Goal: Feedback & Contribution: Submit feedback/report problem

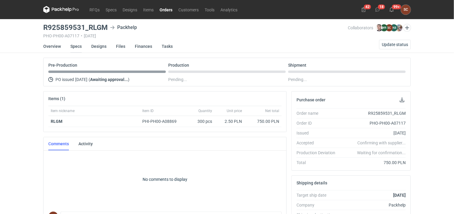
click at [78, 44] on link "Specs" at bounding box center [75, 46] width 11 height 13
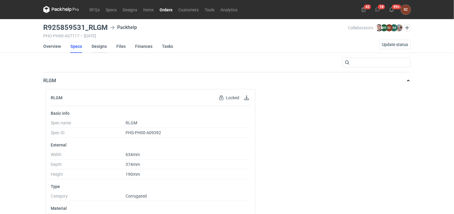
click at [102, 45] on link "Designs" at bounding box center [99, 46] width 15 height 13
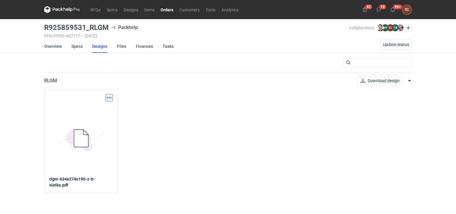
click at [108, 97] on button "button" at bounding box center [109, 97] width 7 height 7
click at [108, 110] on link "Download design part" at bounding box center [82, 111] width 55 height 10
click at [78, 48] on link "Specs" at bounding box center [76, 46] width 11 height 13
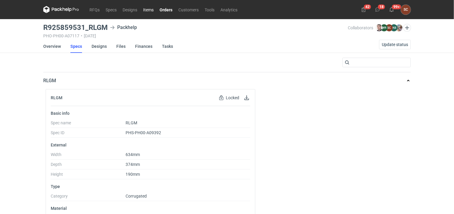
click at [150, 7] on link "Items" at bounding box center [148, 9] width 16 height 7
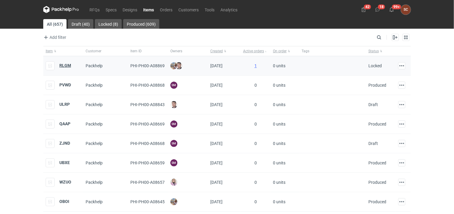
click at [68, 63] on strong "RLGM" at bounding box center [65, 65] width 12 height 5
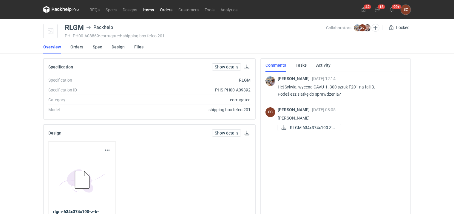
click at [167, 10] on link "Orders" at bounding box center [166, 9] width 18 height 7
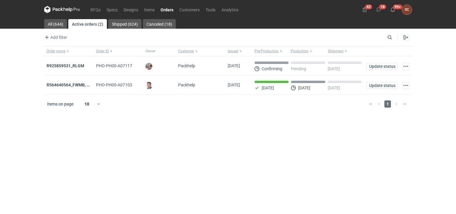
click at [76, 64] on strong "R925859531_RLGM" at bounding box center [66, 65] width 38 height 5
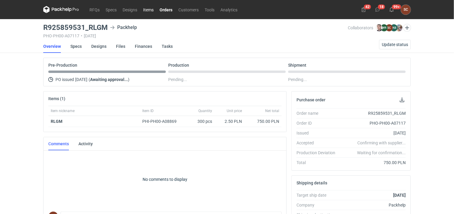
click at [146, 10] on link "Items" at bounding box center [148, 9] width 16 height 7
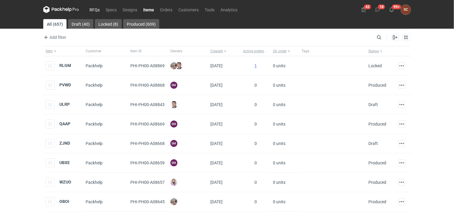
click at [95, 9] on link "RFQs" at bounding box center [95, 9] width 16 height 7
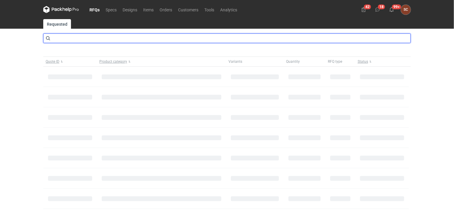
click at [101, 39] on input "text" at bounding box center [227, 38] width 368 height 10
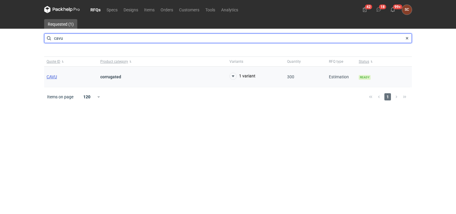
type input "cavu"
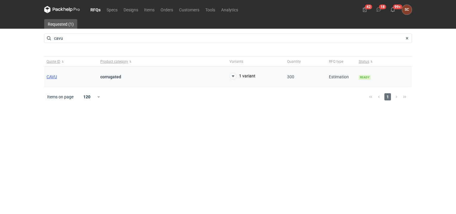
click at [53, 75] on span "CAVU" at bounding box center [52, 76] width 10 height 5
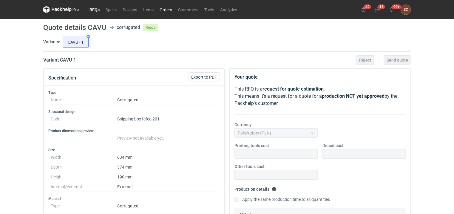
click at [170, 10] on link "Orders" at bounding box center [166, 9] width 18 height 7
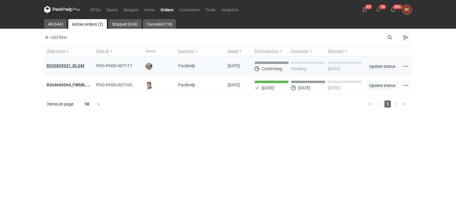
click at [64, 66] on strong "R925859531_RLGM" at bounding box center [66, 65] width 38 height 5
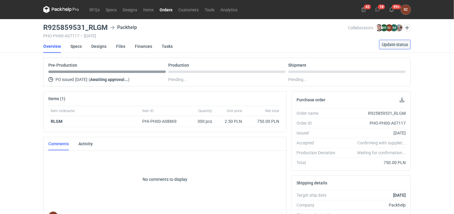
click at [399, 43] on span "Update status" at bounding box center [395, 44] width 26 height 4
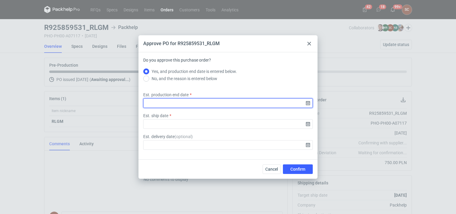
click at [210, 107] on input "Est. production end date" at bounding box center [227, 103] width 169 height 10
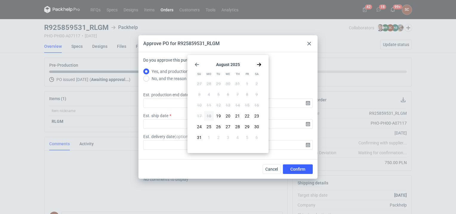
click at [259, 65] on icon "Go forward 1 month" at bounding box center [259, 64] width 5 height 5
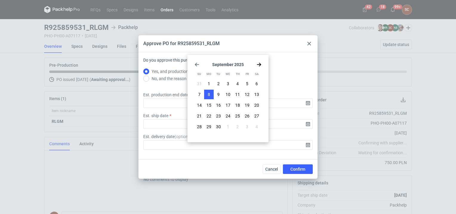
click at [209, 93] on span "8" at bounding box center [209, 94] width 2 height 6
type input "[DATE]"
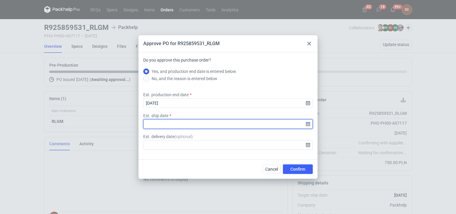
click at [189, 128] on input "Est. ship date" at bounding box center [227, 124] width 169 height 10
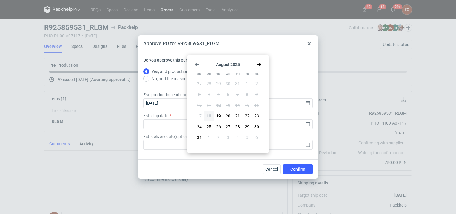
click at [258, 64] on icon "Go forward 1 month" at bounding box center [259, 64] width 5 height 5
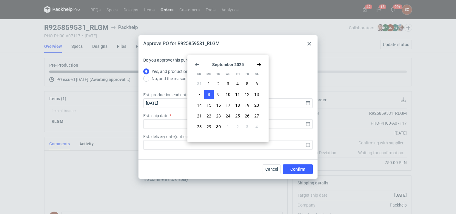
click at [211, 93] on button "8" at bounding box center [209, 95] width 10 height 10
type input "[DATE]"
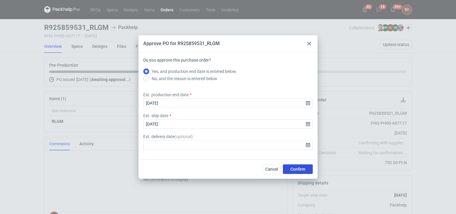
click at [292, 168] on span "Confirm" at bounding box center [297, 169] width 15 height 4
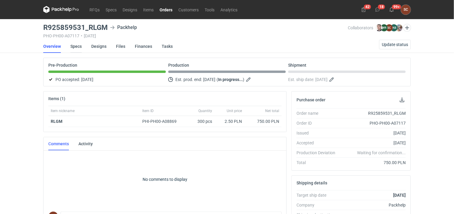
click at [78, 46] on link "Specs" at bounding box center [75, 46] width 11 height 13
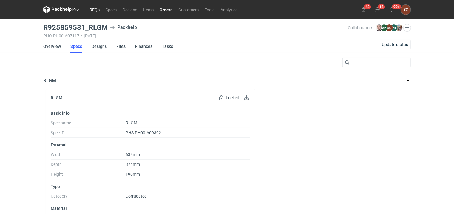
click at [88, 10] on link "RFQs" at bounding box center [95, 9] width 16 height 7
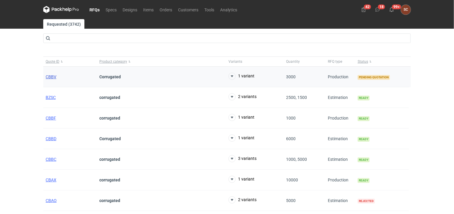
click at [52, 76] on span "CBBV" at bounding box center [51, 76] width 11 height 5
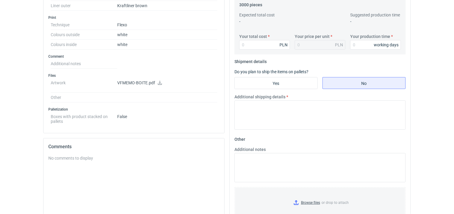
scroll to position [149, 0]
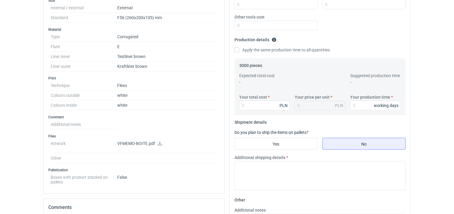
click at [161, 141] on icon at bounding box center [160, 143] width 5 height 4
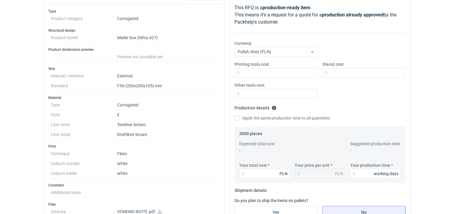
scroll to position [0, 0]
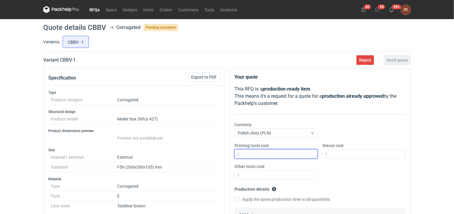
click at [248, 153] on input "Printing tools cost" at bounding box center [276, 154] width 83 height 10
type input "700"
click at [364, 173] on div "Printing tools cost 700 Diecut cost Other tools cost" at bounding box center [320, 163] width 176 height 42
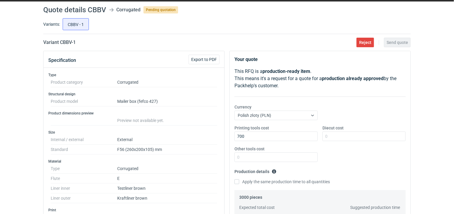
scroll to position [30, 0]
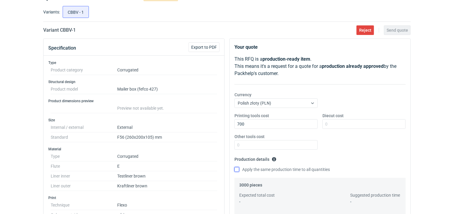
click at [238, 170] on input "Apply the same production time to all quantities" at bounding box center [237, 169] width 5 height 5
checkbox input "true"
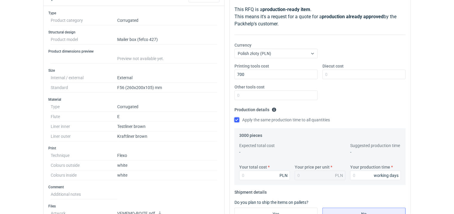
scroll to position [90, 0]
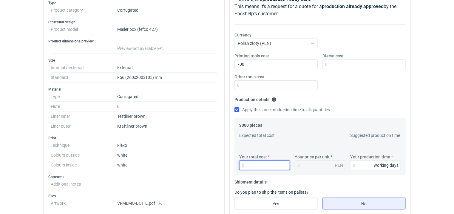
click at [253, 165] on input "Your total cost" at bounding box center [264, 165] width 51 height 10
type input "4500"
type input "1.5"
type input "4500"
click at [360, 163] on input "Your production time" at bounding box center [375, 165] width 51 height 10
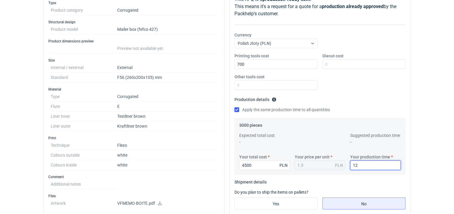
type input "12"
click at [366, 91] on div "Printing tools cost 700 Diecut cost Other tools cost" at bounding box center [320, 74] width 176 height 42
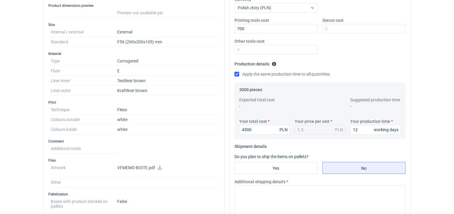
scroll to position [149, 0]
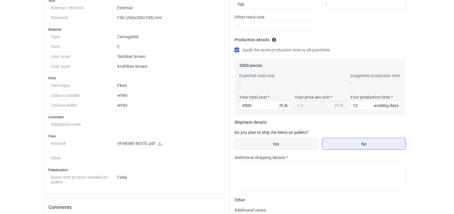
click at [294, 141] on input "Yes" at bounding box center [276, 143] width 83 height 11
radio input "true"
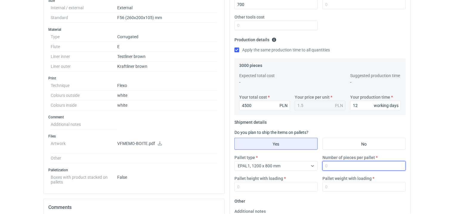
click at [356, 165] on input "Number of pieces per pallet" at bounding box center [364, 166] width 83 height 10
type input "1000"
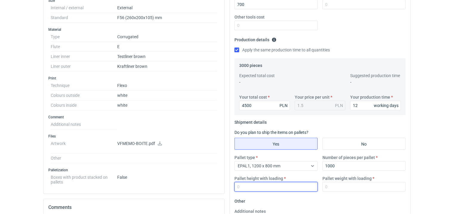
click at [274, 185] on input "Pallet height with loading" at bounding box center [276, 187] width 83 height 10
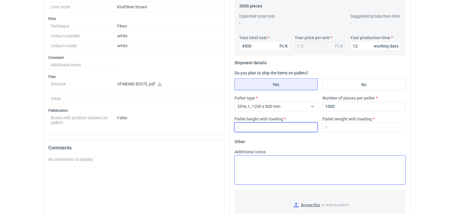
scroll to position [209, 0]
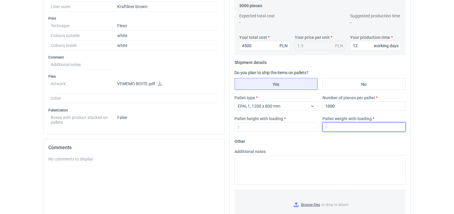
click at [339, 127] on input "Pallet weight with loading" at bounding box center [364, 127] width 83 height 10
type input "150"
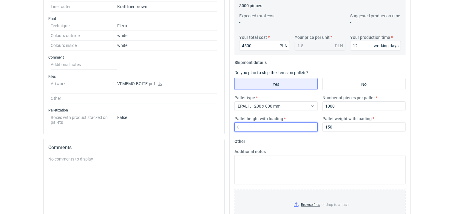
click at [283, 124] on input "Pallet height with loading" at bounding box center [276, 127] width 83 height 10
type input "1800"
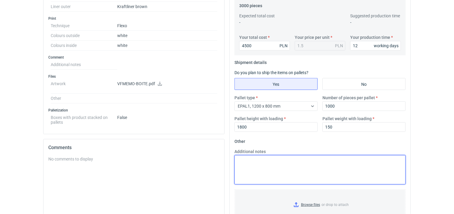
click at [292, 163] on textarea "Additional notes" at bounding box center [320, 169] width 171 height 29
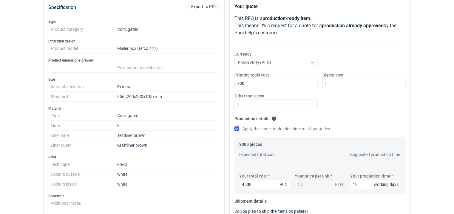
scroll to position [60, 0]
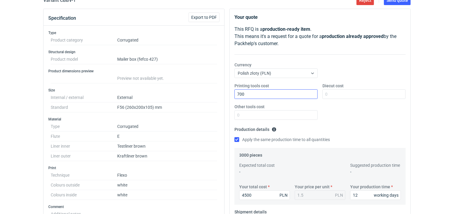
type textarea "Wykrojnik F56"
drag, startPoint x: 263, startPoint y: 92, endPoint x: 202, endPoint y: 95, distance: 61.2
type input "600"
click at [380, 113] on div "Printing tools cost 600 Diecut cost Other tools cost" at bounding box center [320, 104] width 176 height 42
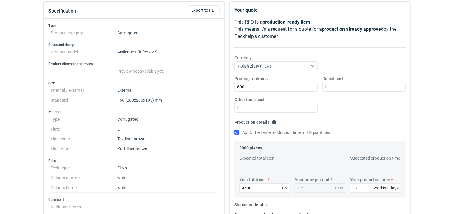
scroll to position [0, 0]
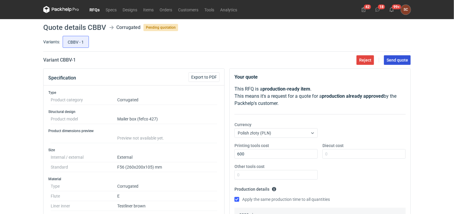
click at [391, 64] on button "Send quote" at bounding box center [397, 60] width 27 height 10
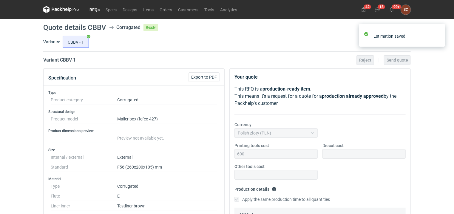
click at [95, 10] on link "RFQs" at bounding box center [95, 9] width 16 height 7
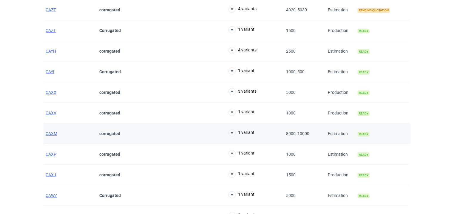
scroll to position [209, 0]
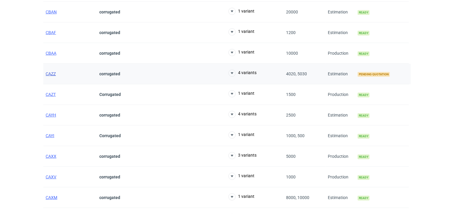
click at [49, 73] on span "CAZZ" at bounding box center [51, 73] width 10 height 5
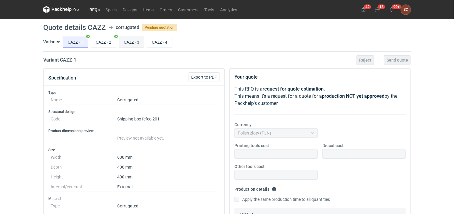
click at [136, 41] on input "CAZZ - 3" at bounding box center [131, 41] width 25 height 11
radio input "true"
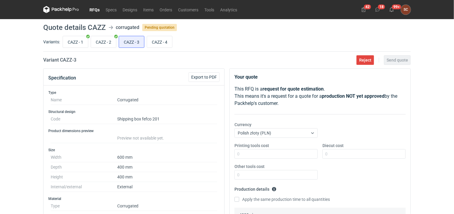
click at [95, 10] on link "RFQs" at bounding box center [95, 9] width 16 height 7
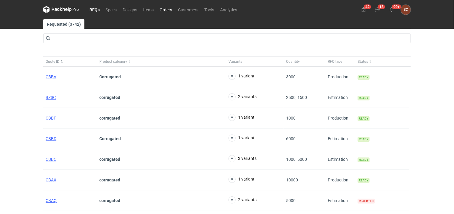
click at [166, 8] on link "Orders" at bounding box center [166, 9] width 18 height 7
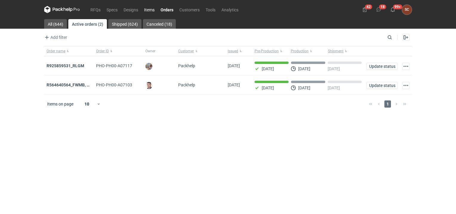
click at [155, 9] on link "Items" at bounding box center [149, 9] width 16 height 7
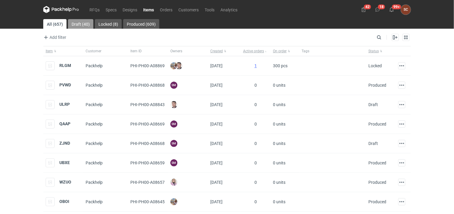
click at [86, 21] on link "Draft (40)" at bounding box center [80, 24] width 25 height 10
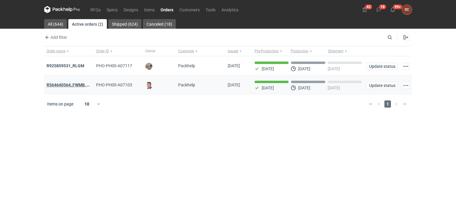
click at [82, 83] on strong "R564640564_FWMB, FMPD, MNLB" at bounding box center [79, 84] width 64 height 5
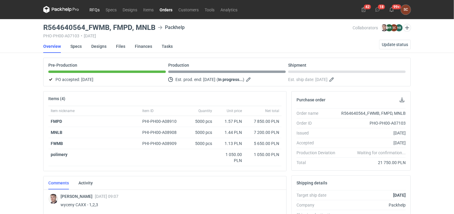
click at [91, 7] on link "RFQs" at bounding box center [95, 9] width 16 height 7
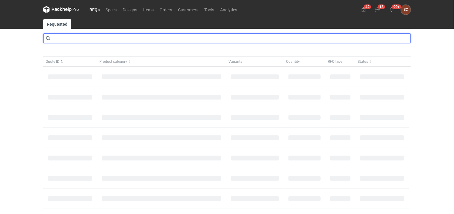
click at [78, 40] on input "text" at bounding box center [227, 38] width 368 height 10
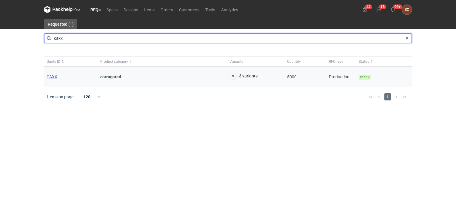
type input "caxx"
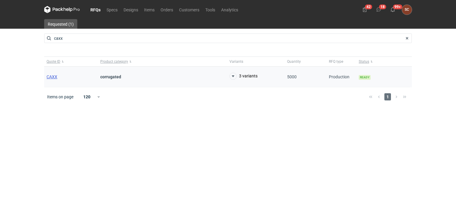
click at [51, 77] on span "CAXX" at bounding box center [52, 76] width 11 height 5
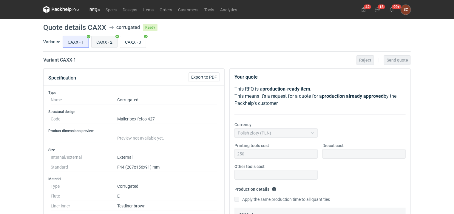
click at [96, 40] on input "CAXX - 2" at bounding box center [105, 41] width 26 height 11
radio input "true"
click at [129, 41] on input "CAXX - 3" at bounding box center [133, 41] width 26 height 11
radio input "true"
click at [151, 10] on link "Items" at bounding box center [148, 9] width 16 height 7
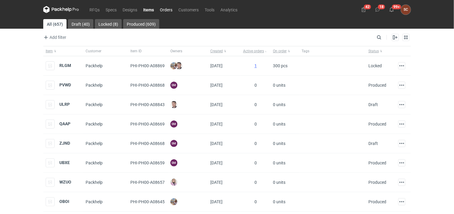
click at [164, 9] on link "Orders" at bounding box center [166, 9] width 18 height 7
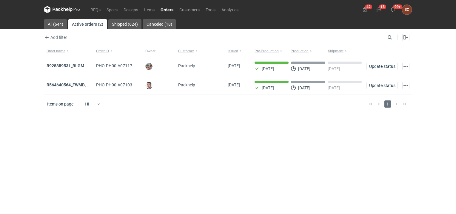
click at [152, 136] on main "All (644) Active orders (2) Shipped (624) Canceled (18) Add filter Owner first …" at bounding box center [228, 116] width 372 height 195
click at [96, 8] on link "RFQs" at bounding box center [95, 9] width 16 height 7
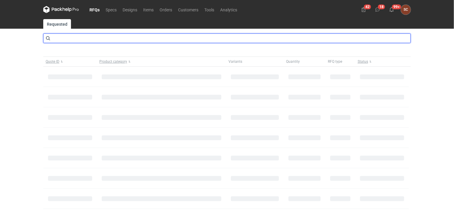
click at [100, 39] on input "text" at bounding box center [227, 38] width 368 height 10
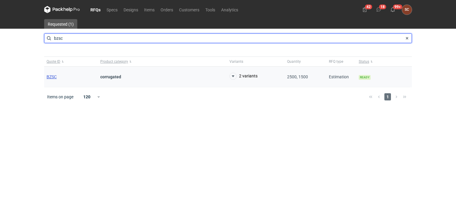
type input "bzsc"
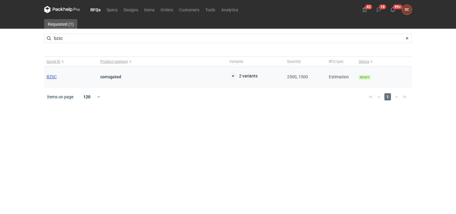
click at [53, 76] on span "BZSC" at bounding box center [52, 76] width 10 height 5
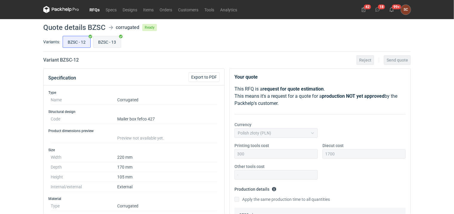
click at [109, 43] on input "BZSC - 13" at bounding box center [106, 41] width 27 height 11
radio input "true"
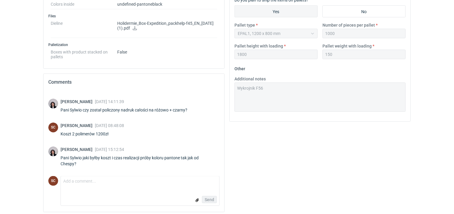
scroll to position [261, 0]
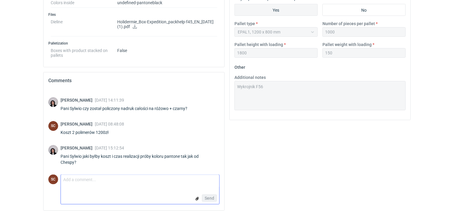
click at [121, 178] on textarea "Comment message" at bounding box center [140, 181] width 158 height 13
click at [133, 180] on textarea "Proszę mi dać chwilkę, wrc ifoaj" at bounding box center [140, 181] width 158 height 13
type textarea "Proszę mi dać chwilkę, wrócę z informacją jak najszybciej"
click at [207, 198] on span "Send" at bounding box center [210, 198] width 10 height 4
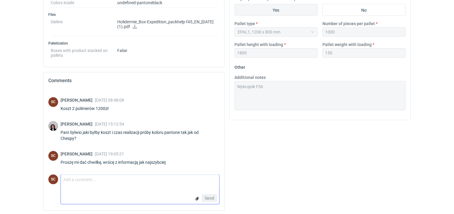
click at [122, 181] on textarea "Comment message" at bounding box center [140, 181] width 158 height 13
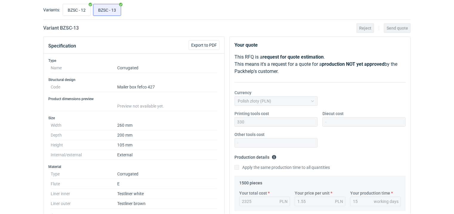
scroll to position [0, 0]
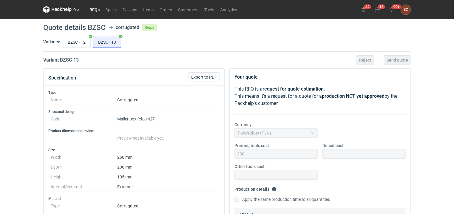
click at [100, 8] on link "RFQs" at bounding box center [95, 9] width 16 height 7
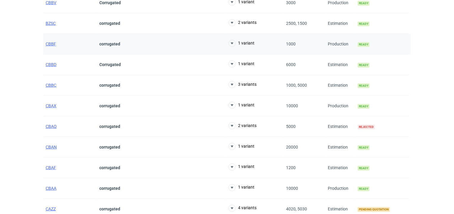
scroll to position [119, 0]
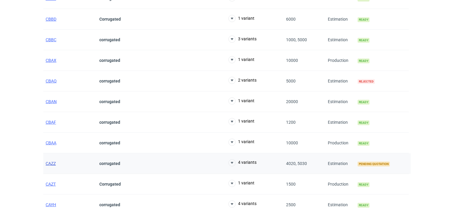
click at [53, 162] on span "CAZZ" at bounding box center [51, 163] width 10 height 5
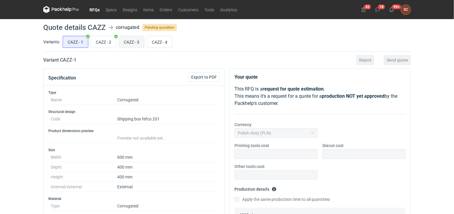
click at [130, 42] on input "CAZZ - 3" at bounding box center [131, 41] width 25 height 11
radio input "true"
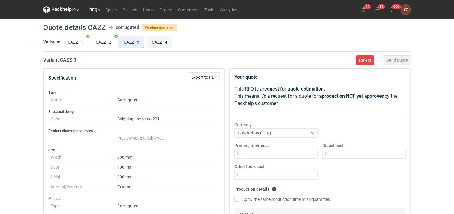
click at [166, 42] on input "CAZZ - 4" at bounding box center [159, 41] width 25 height 11
radio input "true"
click at [142, 42] on input "CAZZ - 3" at bounding box center [131, 41] width 25 height 11
radio input "true"
click at [77, 39] on input "CAZZ - 1" at bounding box center [75, 41] width 25 height 11
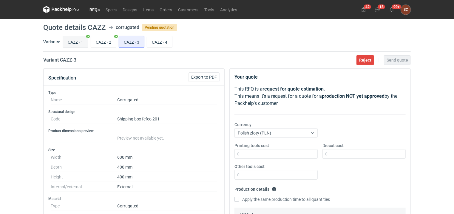
radio input "true"
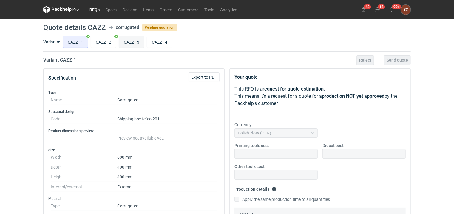
click at [138, 41] on input "CAZZ - 3" at bounding box center [131, 41] width 25 height 11
radio input "true"
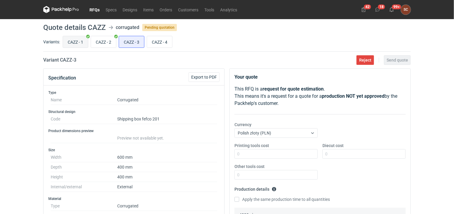
click at [74, 39] on input "CAZZ - 1" at bounding box center [75, 41] width 25 height 11
radio input "true"
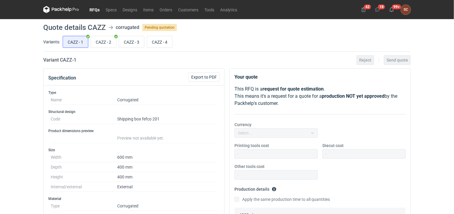
drag, startPoint x: 103, startPoint y: 40, endPoint x: 121, endPoint y: 54, distance: 22.5
click at [104, 41] on input "CAZZ - 2" at bounding box center [103, 41] width 25 height 11
radio input "true"
click at [72, 44] on input "CAZZ - 1" at bounding box center [75, 41] width 25 height 11
radio input "true"
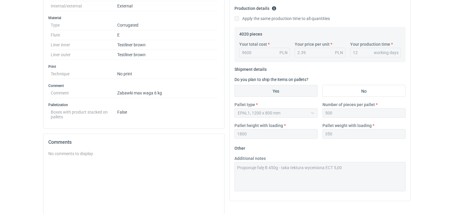
scroll to position [209, 0]
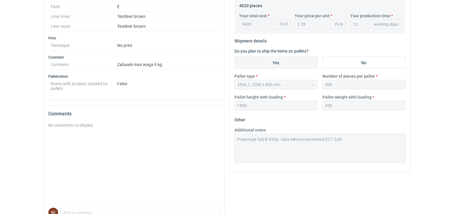
click at [224, 139] on div "Specification Export to PDF Type Name Corrugated Structural design Code Shippin…" at bounding box center [227, 53] width 372 height 389
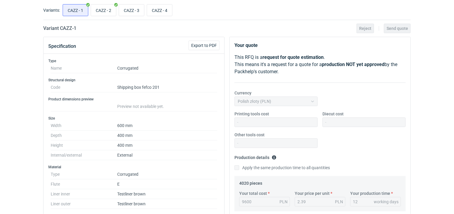
scroll to position [0, 0]
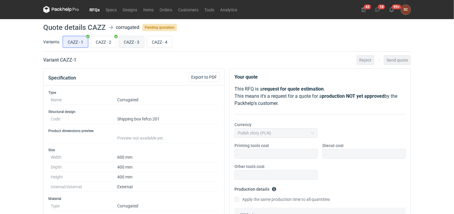
click at [133, 38] on input "CAZZ - 3" at bounding box center [131, 41] width 25 height 11
radio input "true"
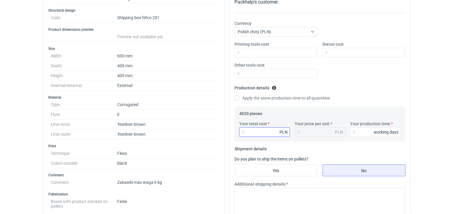
scroll to position [179, 0]
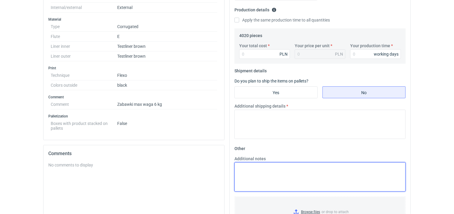
click at [255, 173] on textarea "Additional notes" at bounding box center [320, 176] width 171 height 29
paste textarea "Proponuje falę B 450g - taka tektura wyceniona ECT 5,00"
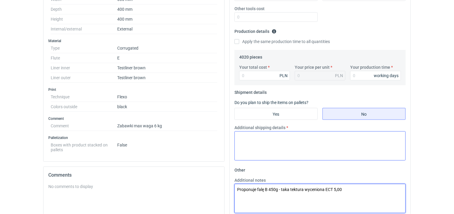
scroll to position [149, 0]
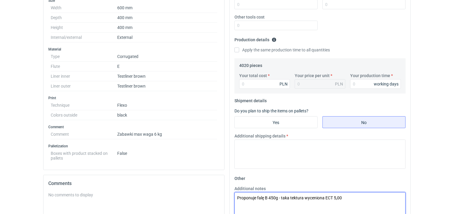
type textarea "Proponuje falę B 450g - taka tektura wyceniona ECT 5,00"
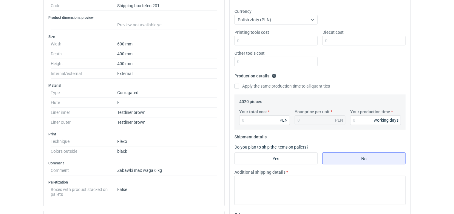
scroll to position [30, 0]
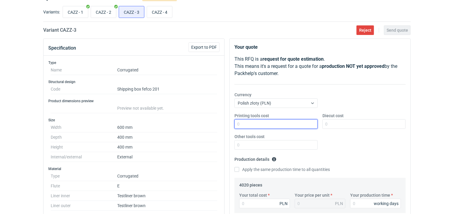
click at [248, 123] on input "Printing tools cost" at bounding box center [276, 124] width 83 height 10
type input "1000"
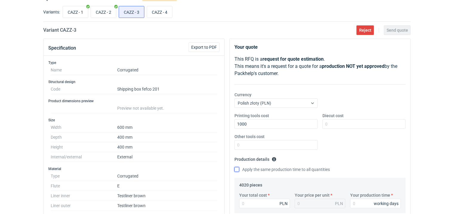
click at [238, 168] on input "Apply the same production time to all quantities" at bounding box center [237, 169] width 5 height 5
checkbox input "true"
click at [252, 200] on input "Your total cost" at bounding box center [264, 203] width 51 height 10
type input "10200"
type input "2.54"
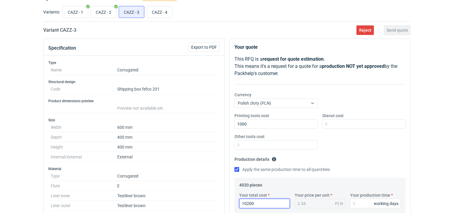
type input "10200"
click at [365, 149] on div "Printing tools cost 1000 Diecut cost Other tools cost" at bounding box center [320, 133] width 176 height 42
click at [363, 204] on input "Your production time" at bounding box center [375, 203] width 51 height 10
type input "12"
click at [355, 153] on div "Printing tools cost 1000 Diecut cost Other tools cost" at bounding box center [320, 133] width 176 height 42
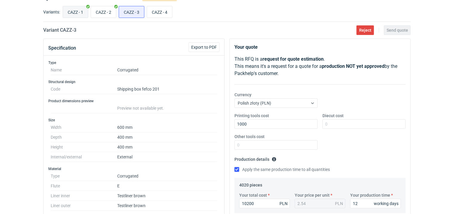
click at [78, 8] on input "CAZZ - 1" at bounding box center [75, 11] width 25 height 11
radio input "true"
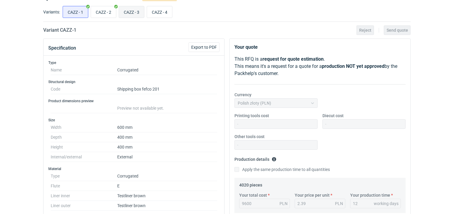
click at [133, 11] on input "CAZZ - 3" at bounding box center [131, 11] width 25 height 11
radio input "true"
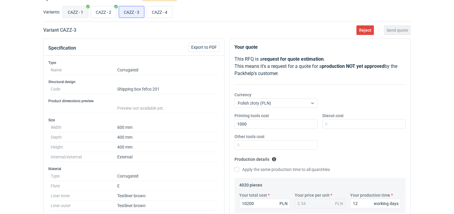
click at [67, 12] on input "CAZZ - 1" at bounding box center [75, 11] width 25 height 11
radio input "true"
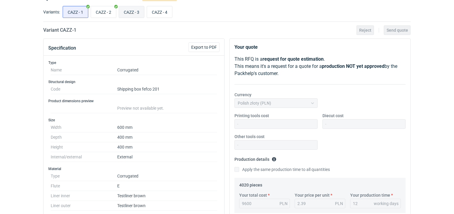
click at [130, 11] on input "CAZZ - 3" at bounding box center [131, 11] width 25 height 11
radio input "true"
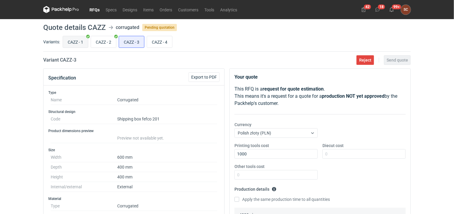
click at [79, 39] on input "CAZZ - 1" at bounding box center [75, 41] width 25 height 11
radio input "true"
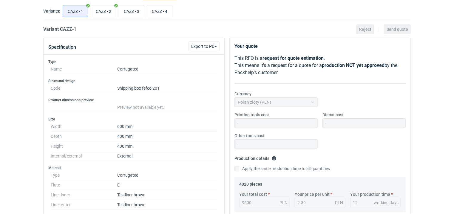
scroll to position [30, 0]
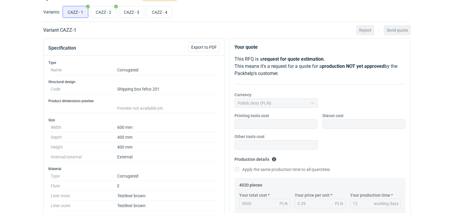
drag, startPoint x: 131, startPoint y: 12, endPoint x: 152, endPoint y: 22, distance: 23.2
click at [131, 12] on input "CAZZ - 3" at bounding box center [131, 11] width 25 height 11
radio input "true"
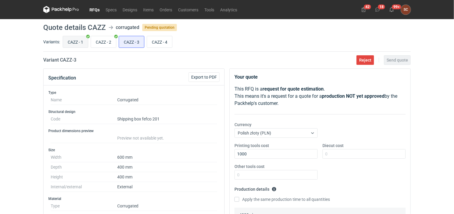
click at [80, 43] on input "CAZZ - 1" at bounding box center [75, 41] width 25 height 11
radio input "true"
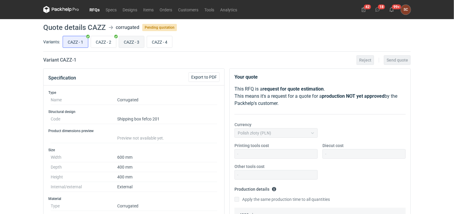
drag, startPoint x: 131, startPoint y: 41, endPoint x: 146, endPoint y: 53, distance: 20.2
click at [131, 41] on input "CAZZ - 3" at bounding box center [131, 41] width 25 height 11
radio input "true"
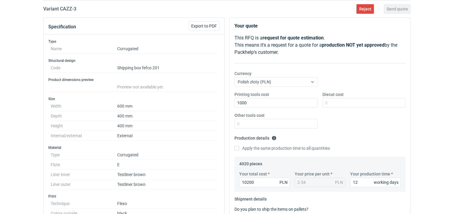
scroll to position [119, 0]
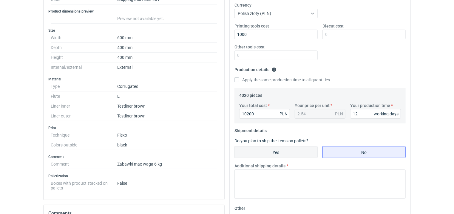
click at [257, 152] on input "Yes" at bounding box center [276, 151] width 83 height 11
radio input "true"
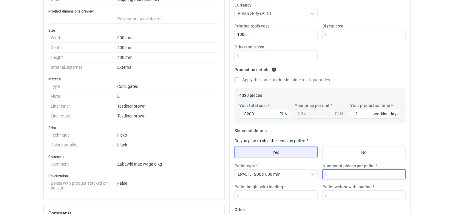
click at [345, 174] on input "Number of pieces per pallet" at bounding box center [364, 174] width 83 height 10
type input "500"
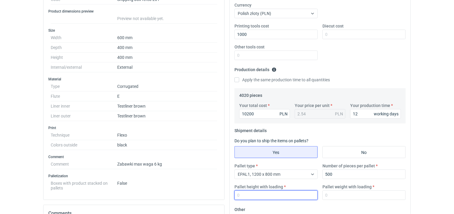
click at [287, 192] on input "Pallet height with loading" at bounding box center [276, 195] width 83 height 10
type input "1800"
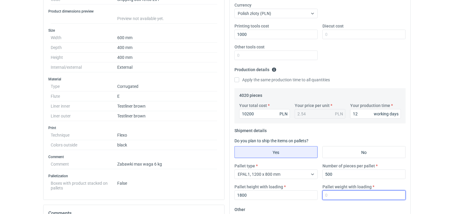
click at [346, 195] on input "Pallet weight with loading" at bounding box center [364, 195] width 83 height 10
type input "350"
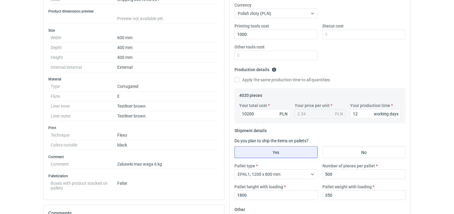
click at [358, 129] on fieldset "Shipment details Do you plan to ship the items on pallets? Yes No Pallet type E…" at bounding box center [320, 165] width 171 height 79
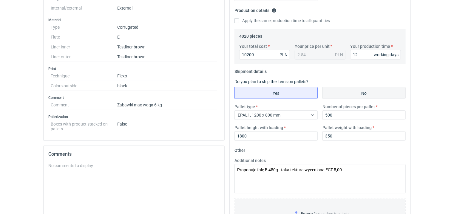
scroll to position [179, 0]
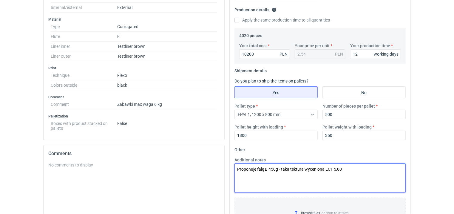
click at [351, 168] on textarea "Proponuje falę B 450g - taka tektura wyceniona ECT 5,00" at bounding box center [320, 177] width 171 height 29
click at [363, 168] on textarea "Proponuje falę B 450g - taka tektura wyceniona ECT 5,00" at bounding box center [320, 177] width 171 height 29
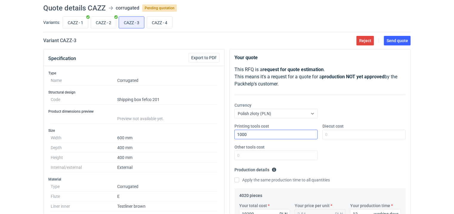
scroll to position [0, 0]
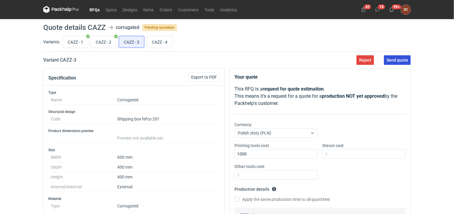
click at [393, 64] on button "Send quote" at bounding box center [397, 60] width 27 height 10
click at [388, 60] on div "Reject Send quote" at bounding box center [382, 60] width 57 height 10
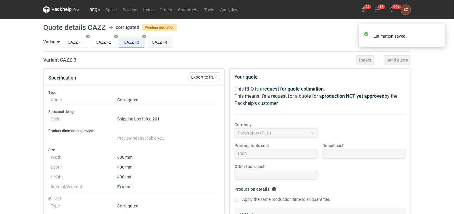
click at [158, 40] on input "CAZZ - 4" at bounding box center [159, 41] width 25 height 11
radio input "true"
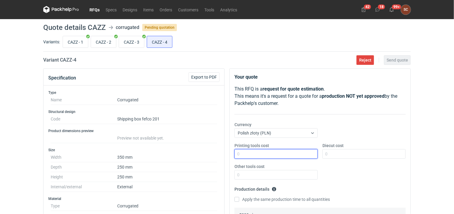
click at [252, 157] on input "Printing tools cost" at bounding box center [276, 154] width 83 height 10
type input "400"
drag, startPoint x: 236, startPoint y: 198, endPoint x: 280, endPoint y: 196, distance: 44.2
click at [236, 198] on input "Apply the same production time to all quantities" at bounding box center [237, 199] width 5 height 5
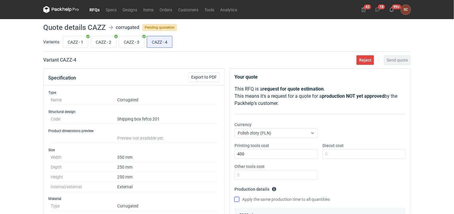
checkbox input "true"
click at [323, 183] on div "Printing tools cost 400 Diecut cost Other tools cost" at bounding box center [320, 163] width 176 height 42
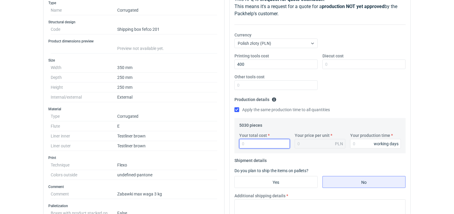
click at [251, 148] on input "Your total cost" at bounding box center [264, 144] width 51 height 10
type input "7"
type input "6700"
type input "1.33"
type input "67"
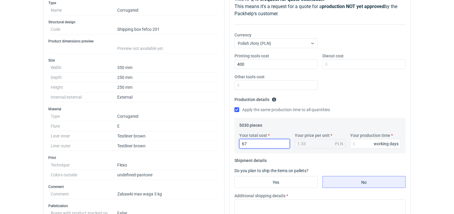
type input "0.01"
type input "6750"
type input "1.34"
type input "6750"
click at [356, 104] on fieldset "Production details Please provide the expected time of production in working da…" at bounding box center [320, 106] width 171 height 23
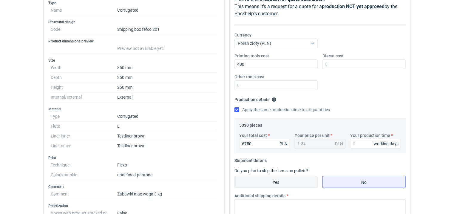
click at [249, 182] on input "Yes" at bounding box center [276, 181] width 83 height 11
radio input "true"
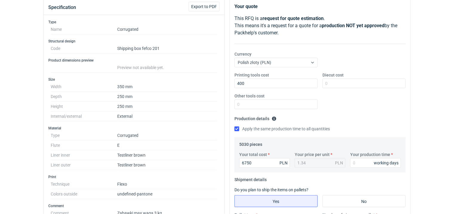
scroll to position [0, 0]
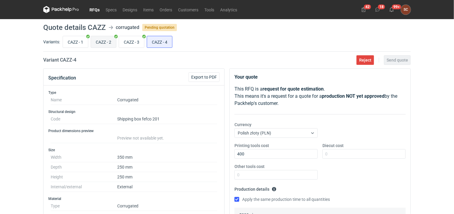
click at [98, 38] on input "CAZZ - 2" at bounding box center [103, 41] width 25 height 11
radio input "true"
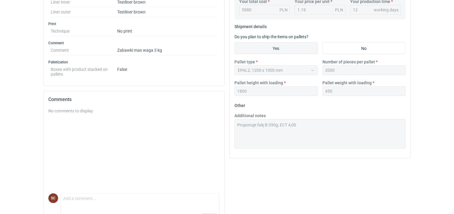
scroll to position [239, 0]
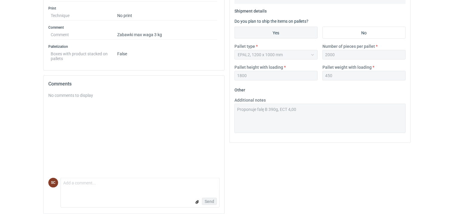
click at [233, 113] on div "Additional notes Proponuje falę B 390g, ECT 4,00" at bounding box center [320, 115] width 176 height 36
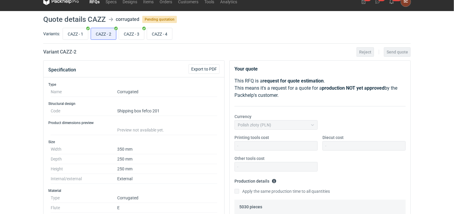
scroll to position [0, 0]
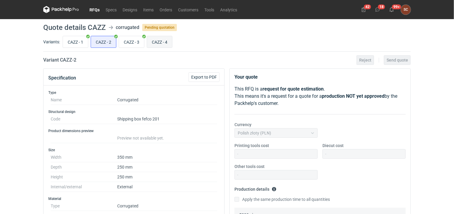
click at [158, 41] on input "CAZZ - 4" at bounding box center [159, 41] width 25 height 11
radio input "true"
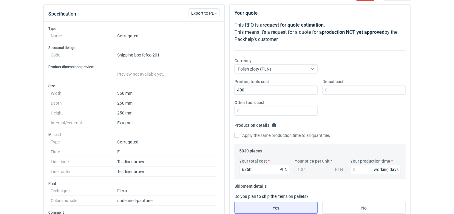
scroll to position [119, 0]
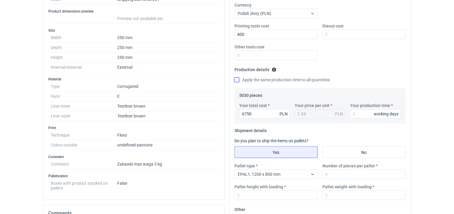
click at [238, 78] on input "Apply the same production time to all quantities" at bounding box center [237, 79] width 5 height 5
checkbox input "true"
click at [343, 174] on input "Number of pieces per pallet" at bounding box center [364, 174] width 83 height 10
type input "2000"
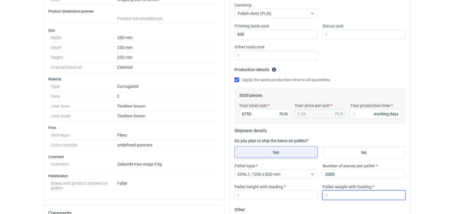
click at [341, 192] on input "Pallet weight with loading" at bounding box center [364, 195] width 83 height 10
type input "450"
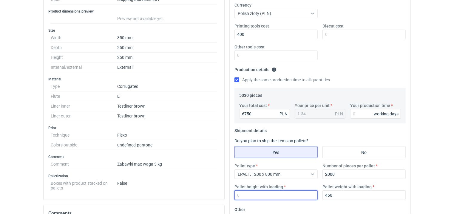
click at [286, 198] on input "Pallet height with loading" at bounding box center [276, 195] width 83 height 10
type input "1800"
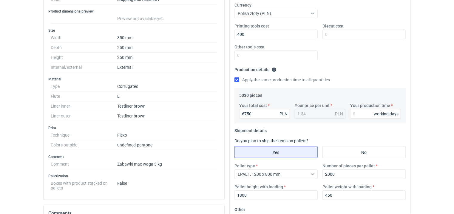
click at [365, 133] on fieldset "Shipment details Do you plan to ship the items on pallets? Yes No Pallet type E…" at bounding box center [320, 165] width 171 height 79
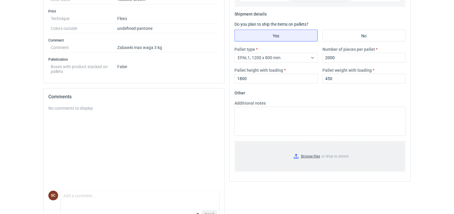
scroll to position [239, 0]
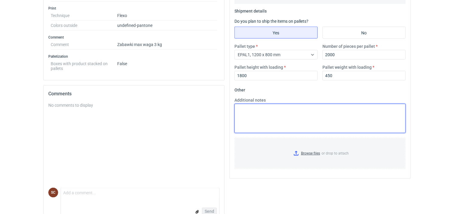
click at [267, 124] on textarea "Additional notes" at bounding box center [320, 118] width 171 height 29
paste textarea "Proponuje falę B 390g, ECT 4,00"
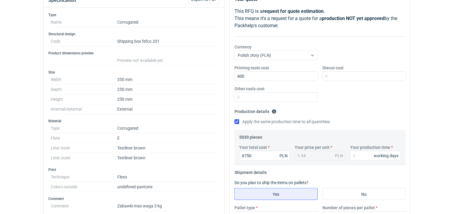
scroll to position [90, 0]
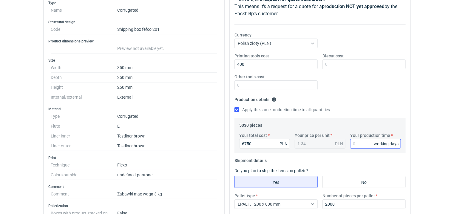
type textarea "Proponuje falę B 390g, ECT 4,00"
click at [360, 144] on input "Your production time" at bounding box center [375, 144] width 51 height 10
type input "12"
click at [378, 88] on div "Printing tools cost 400 Diecut cost Other tools cost" at bounding box center [320, 74] width 176 height 42
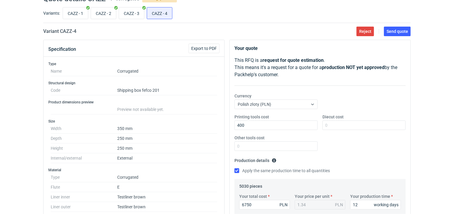
scroll to position [0, 0]
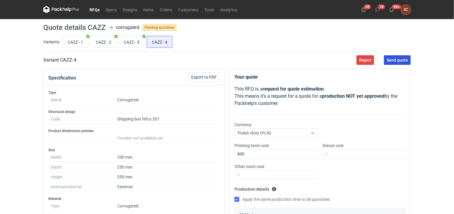
click at [391, 62] on span "Send quote" at bounding box center [397, 60] width 21 height 4
